Goal: Information Seeking & Learning: Learn about a topic

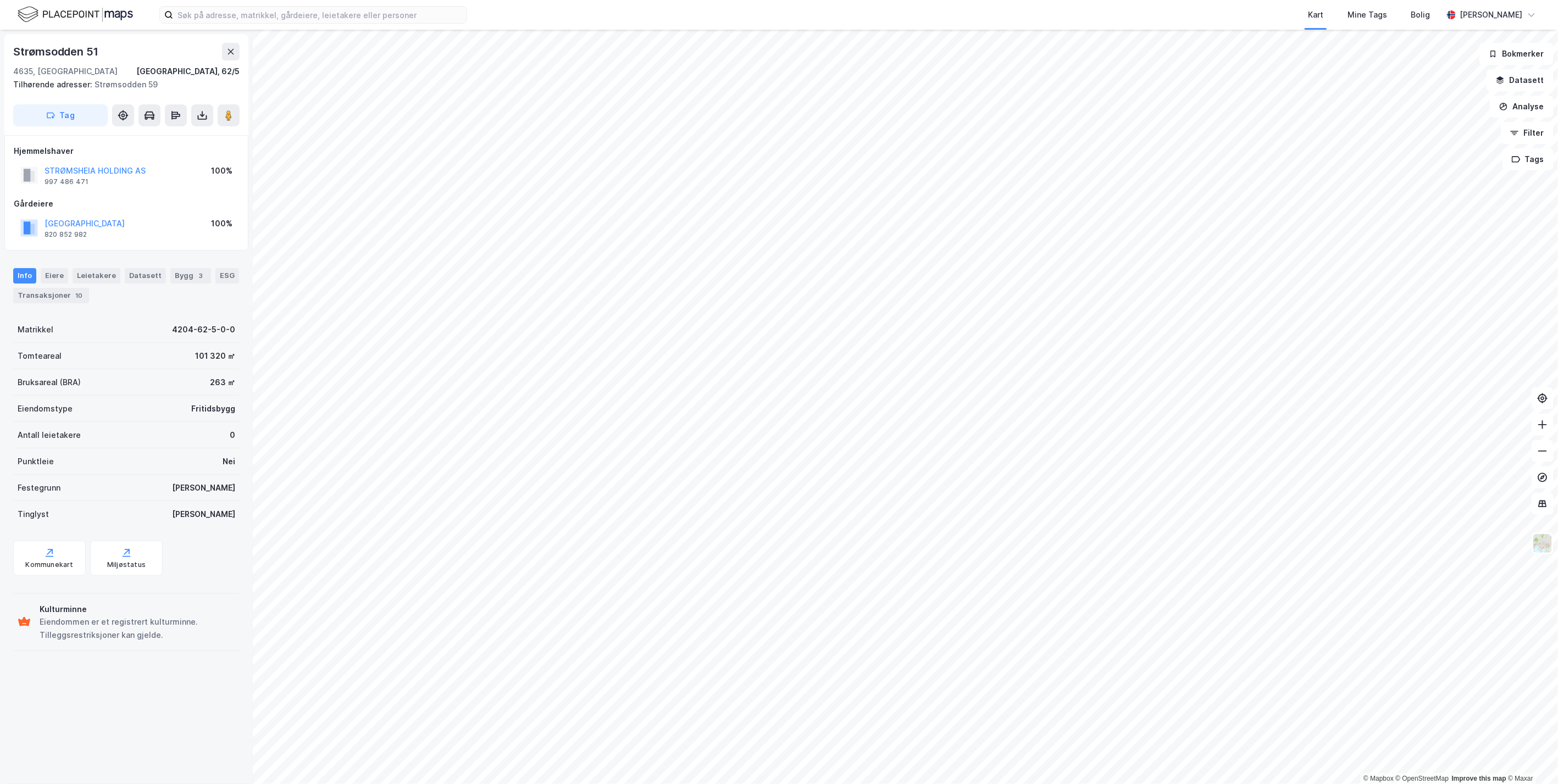
click at [106, 164] on div "STRØMSHEIA HOLDING AS" at bounding box center [95, 170] width 101 height 13
click at [0, 0] on button "STRØMSHEIA HOLDING AS" at bounding box center [0, 0] width 0 height 0
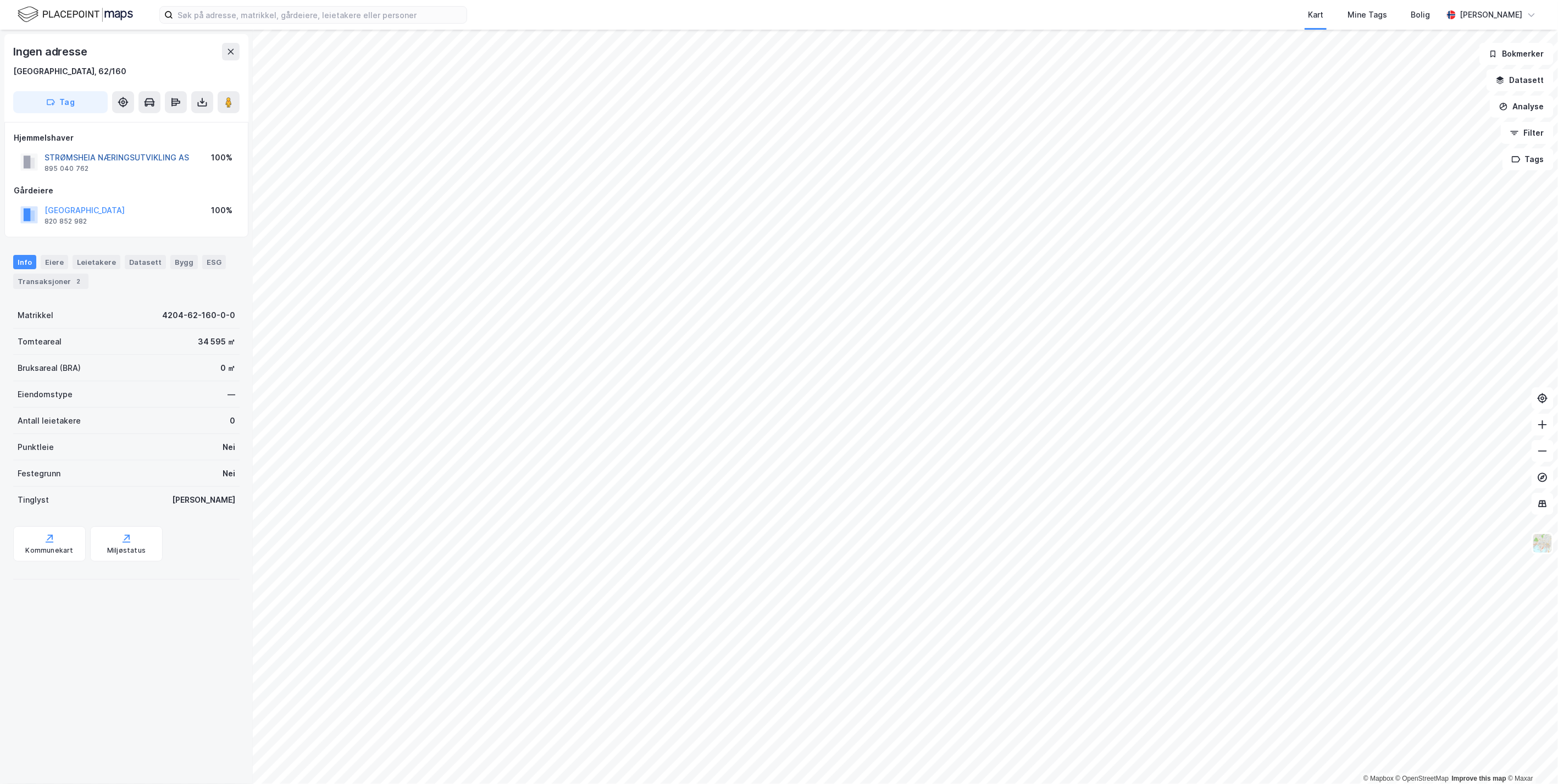
click at [0, 0] on button "STRØMSHEIA NÆRINGSUTVIKLING AS" at bounding box center [0, 0] width 0 height 0
